Goal: Find specific page/section: Find specific page/section

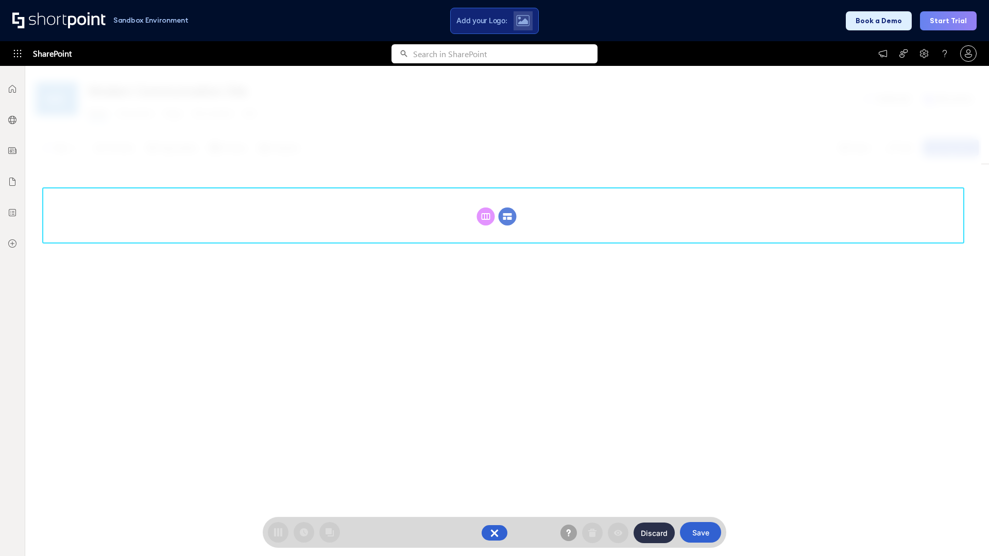
scroll to position [142, 0]
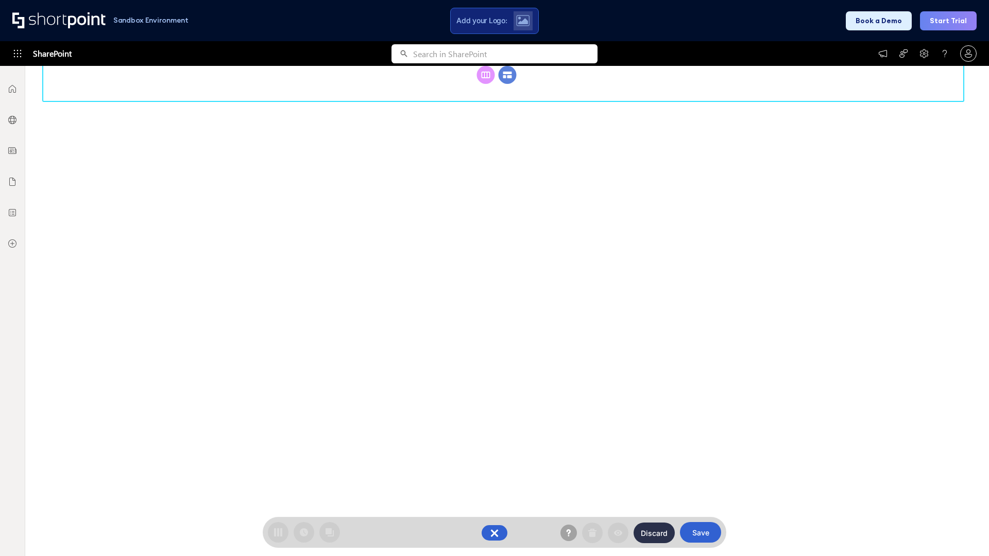
click at [507, 84] on circle at bounding box center [508, 75] width 18 height 18
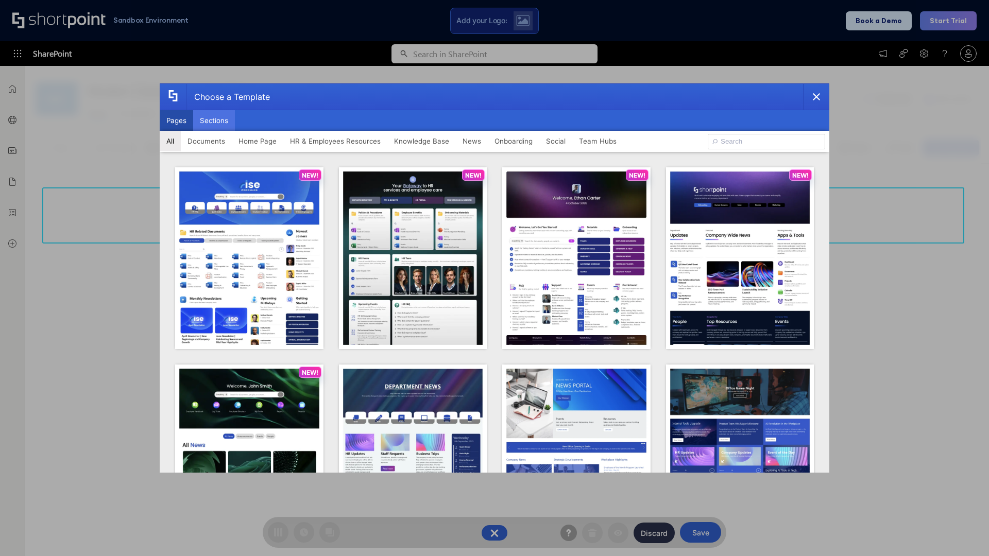
click at [214, 121] on button "Sections" at bounding box center [214, 120] width 42 height 21
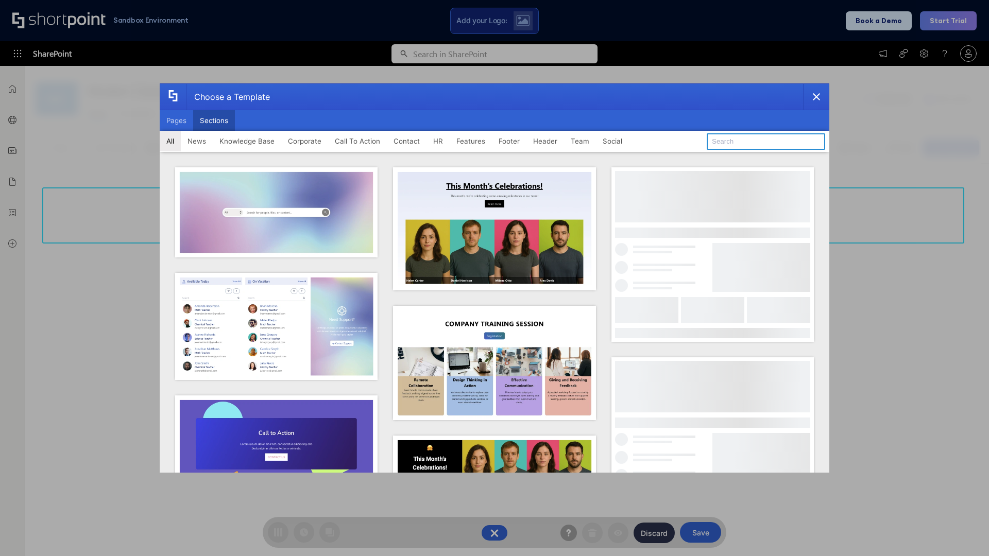
type input "News Kit 1"
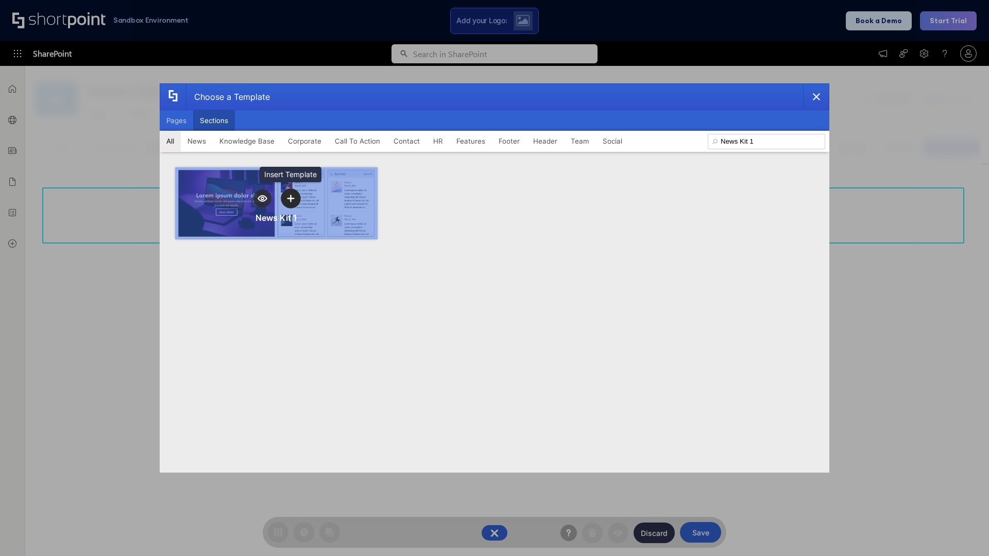
click at [290, 198] on icon "template selector" at bounding box center [290, 198] width 7 height 7
